Goal: Check status: Check status

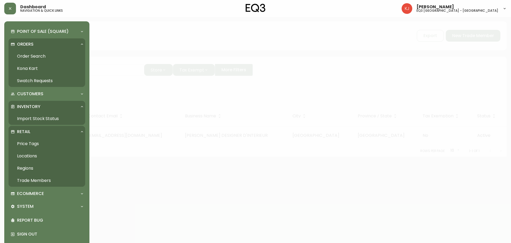
click at [31, 118] on link "Import Stock Status" at bounding box center [47, 118] width 77 height 12
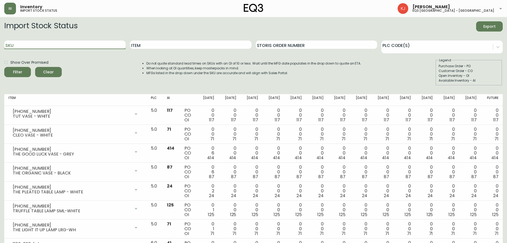
click at [101, 44] on input "SKU" at bounding box center [64, 44] width 121 height 9
paste input "[PHONE_NUMBER]"
type input "[PHONE_NUMBER]"
click at [4, 67] on button "Filter" at bounding box center [17, 72] width 27 height 10
